Goal: Find specific page/section: Find specific page/section

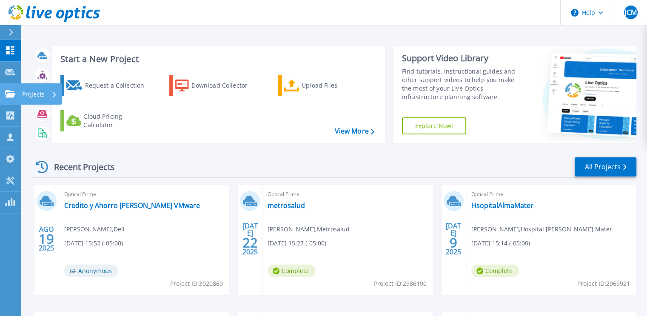
click at [22, 91] on p "Projects" at bounding box center [33, 94] width 23 height 22
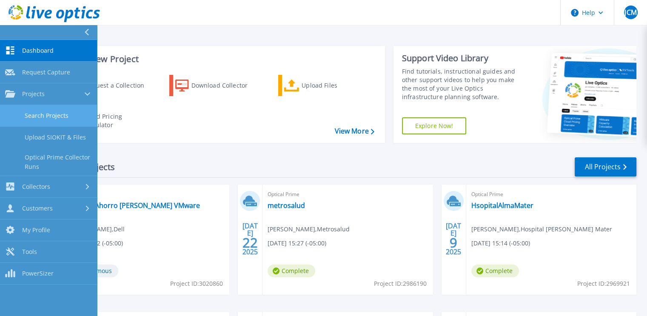
click at [60, 114] on link "Search Projects" at bounding box center [48, 116] width 97 height 22
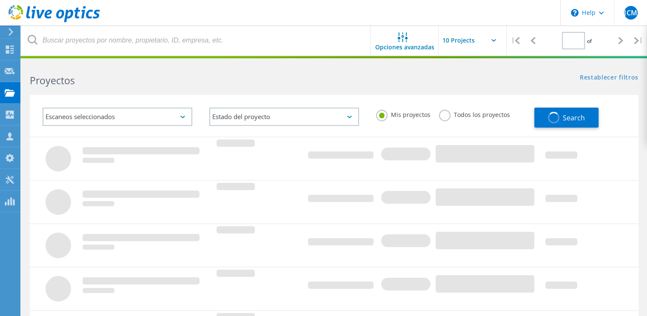
type input "1"
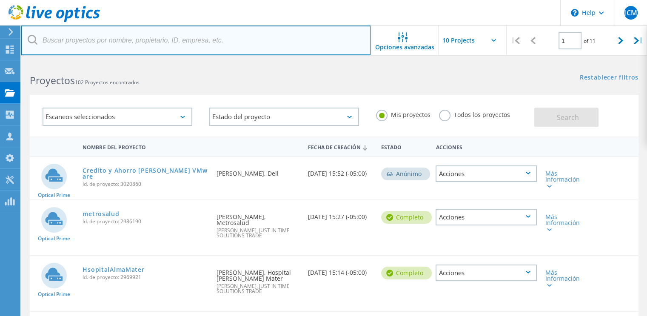
click at [150, 46] on input "text" at bounding box center [196, 41] width 350 height 30
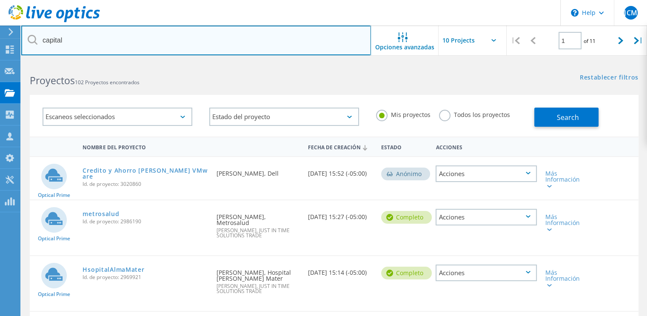
type input "capital"
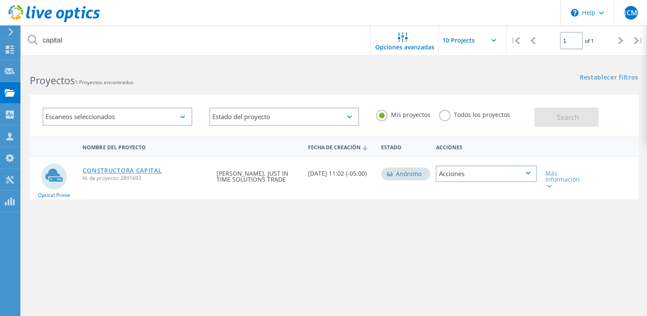
click at [124, 168] on link "CONSTRUCTORA CAPITAL" at bounding box center [122, 171] width 79 height 6
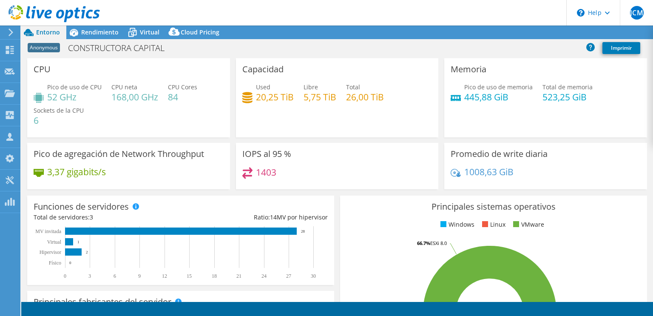
scroll to position [172, 0]
select select "USD"
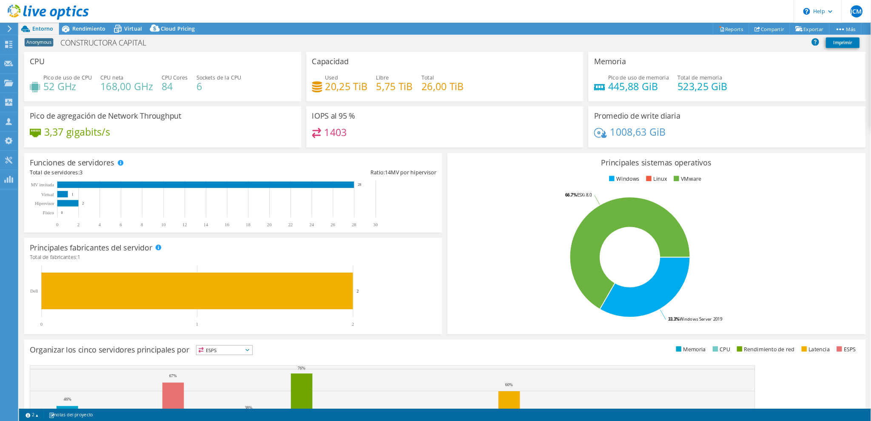
scroll to position [130, 0]
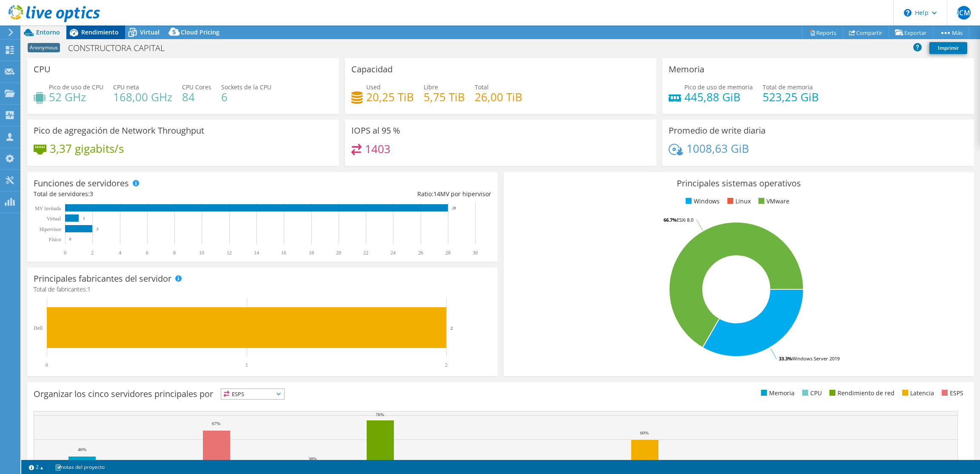
click at [96, 36] on div "Rendimiento" at bounding box center [95, 33] width 59 height 14
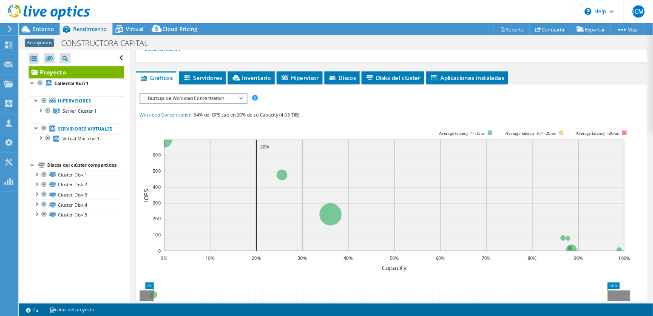
scroll to position [130, 0]
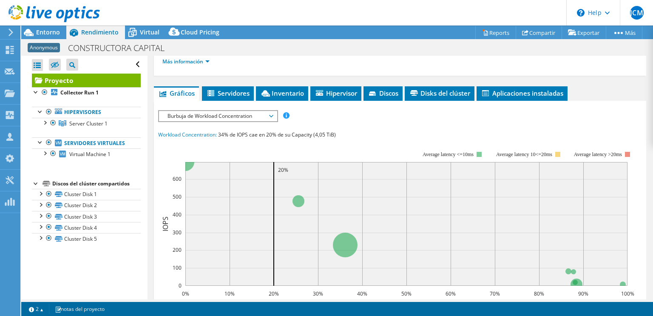
drag, startPoint x: 890, startPoint y: 0, endPoint x: 457, endPoint y: 59, distance: 437.0
click at [457, 59] on ul "Más información" at bounding box center [400, 60] width 476 height 11
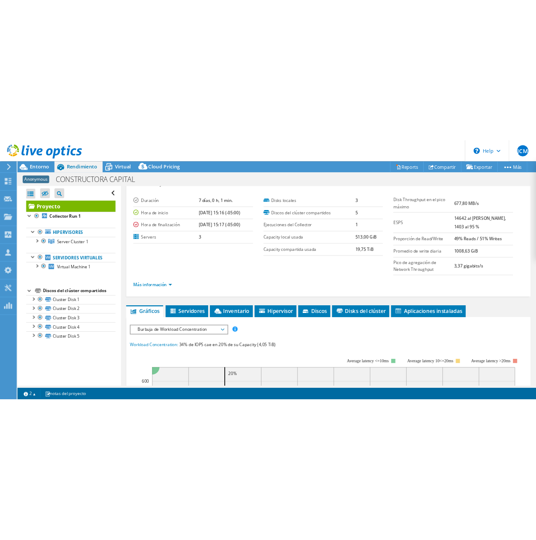
scroll to position [0, 0]
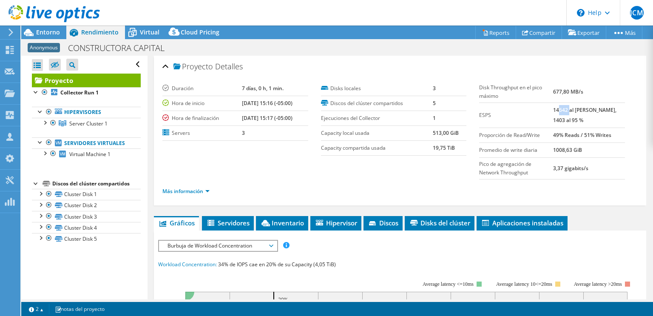
drag, startPoint x: 561, startPoint y: 110, endPoint x: 571, endPoint y: 111, distance: 9.8
click at [571, 111] on b "14642 al [PERSON_NAME], 1403 al 95 %" at bounding box center [584, 114] width 63 height 17
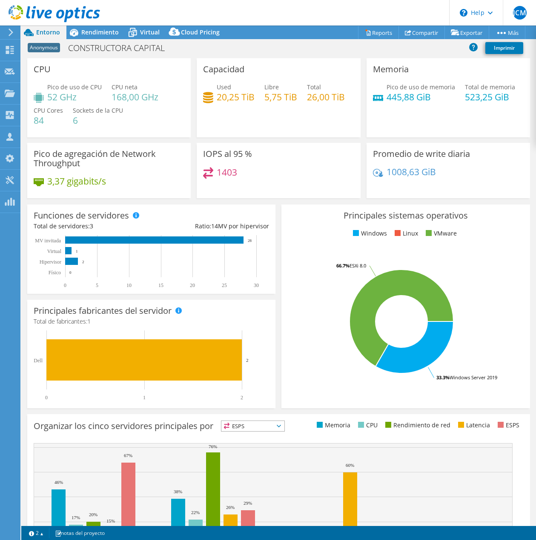
select select "USD"
